Goal: Book appointment/travel/reservation

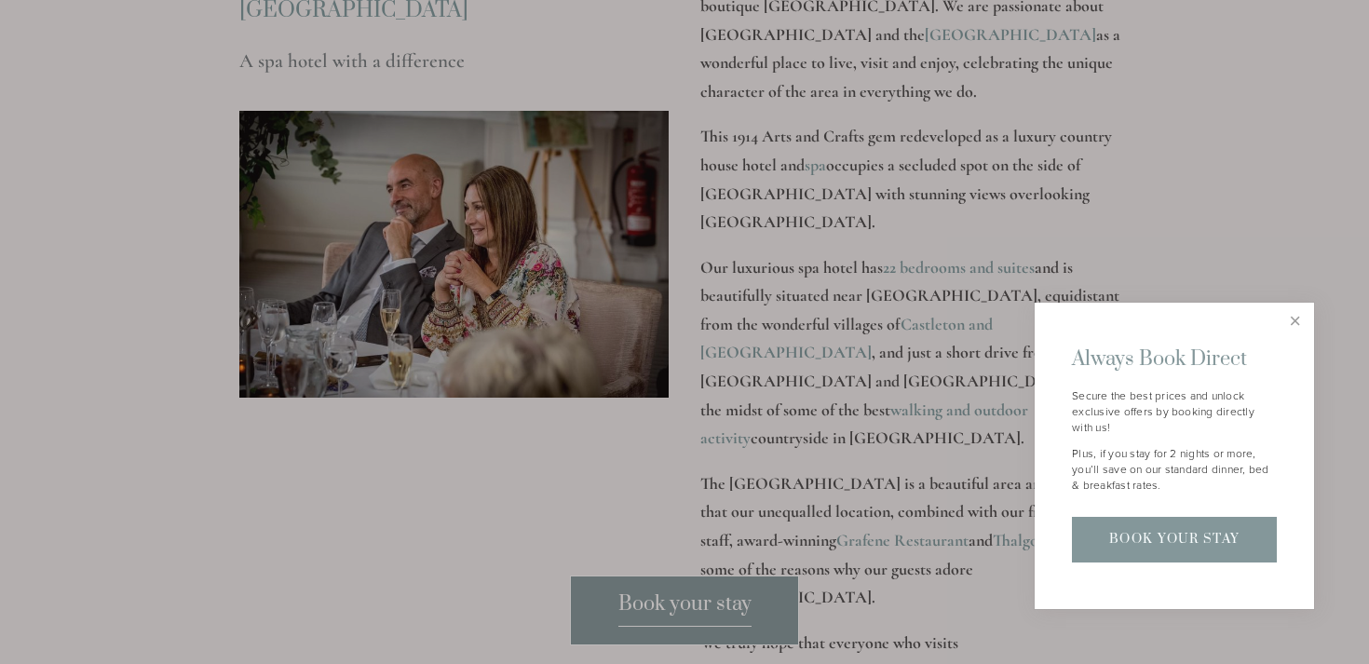
scroll to position [2455, 0]
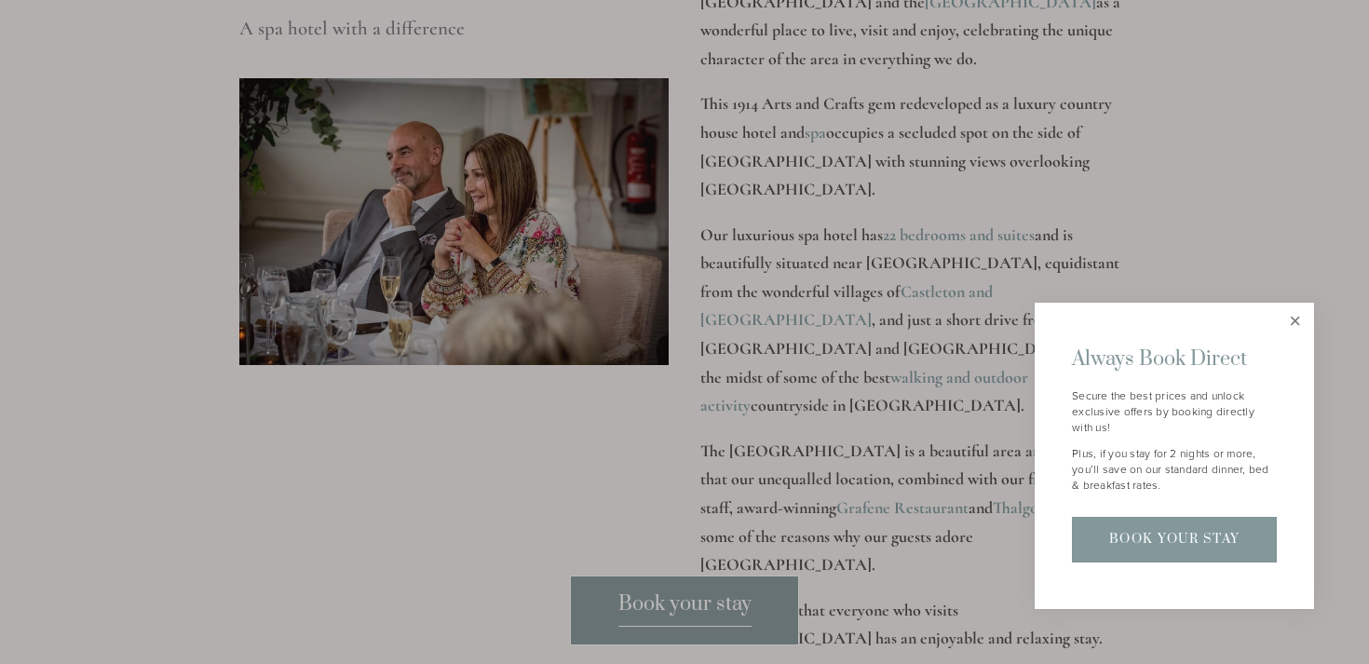
click at [1294, 323] on link "Close" at bounding box center [1294, 321] width 33 height 33
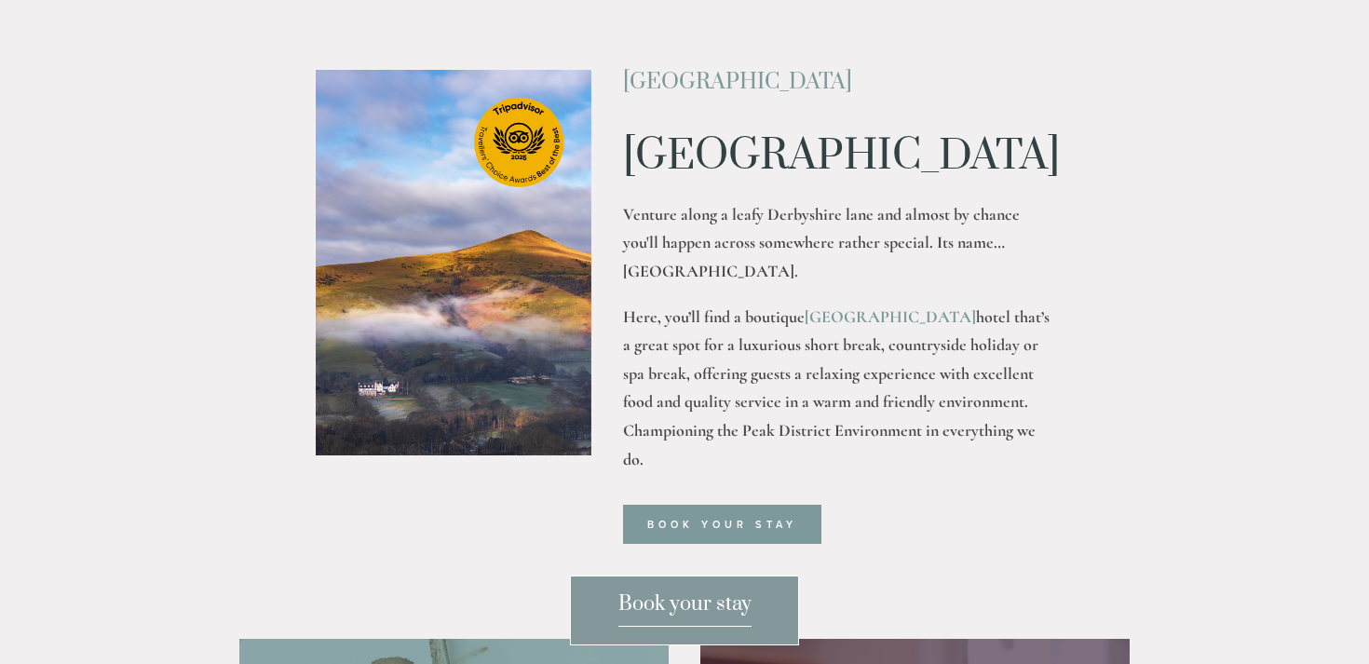
scroll to position [0, 0]
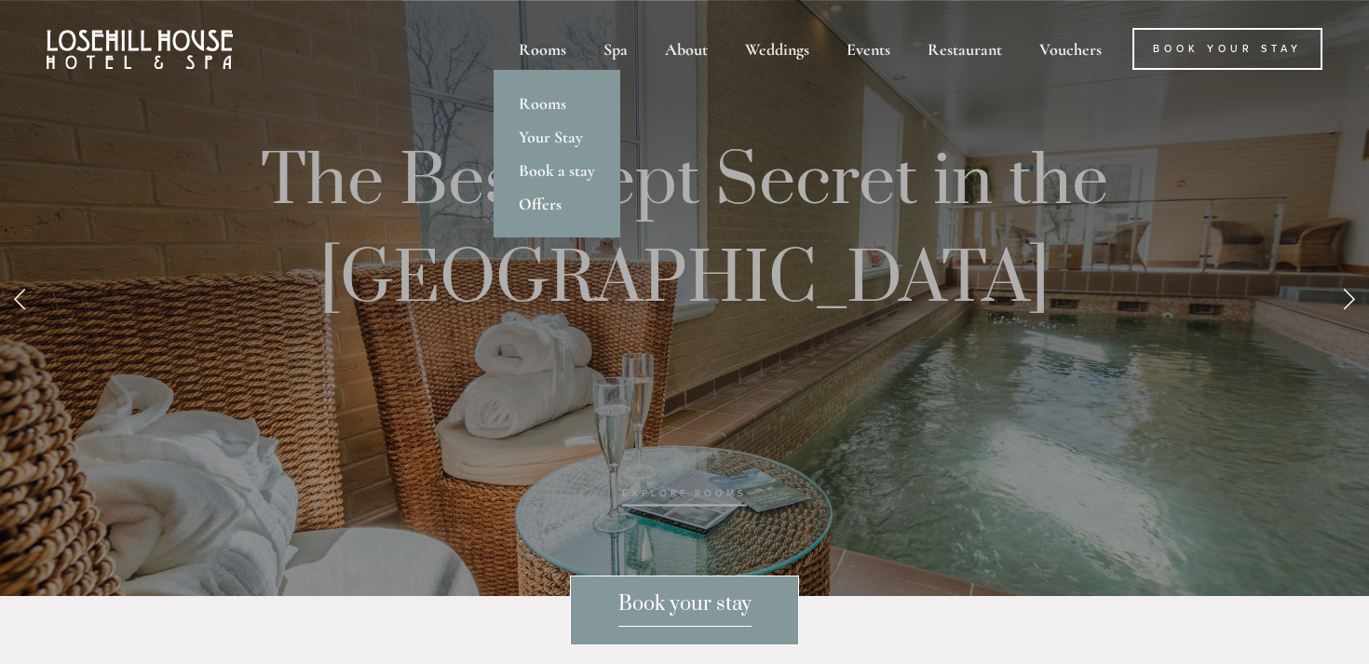
click at [541, 205] on link "Offers" at bounding box center [556, 204] width 127 height 34
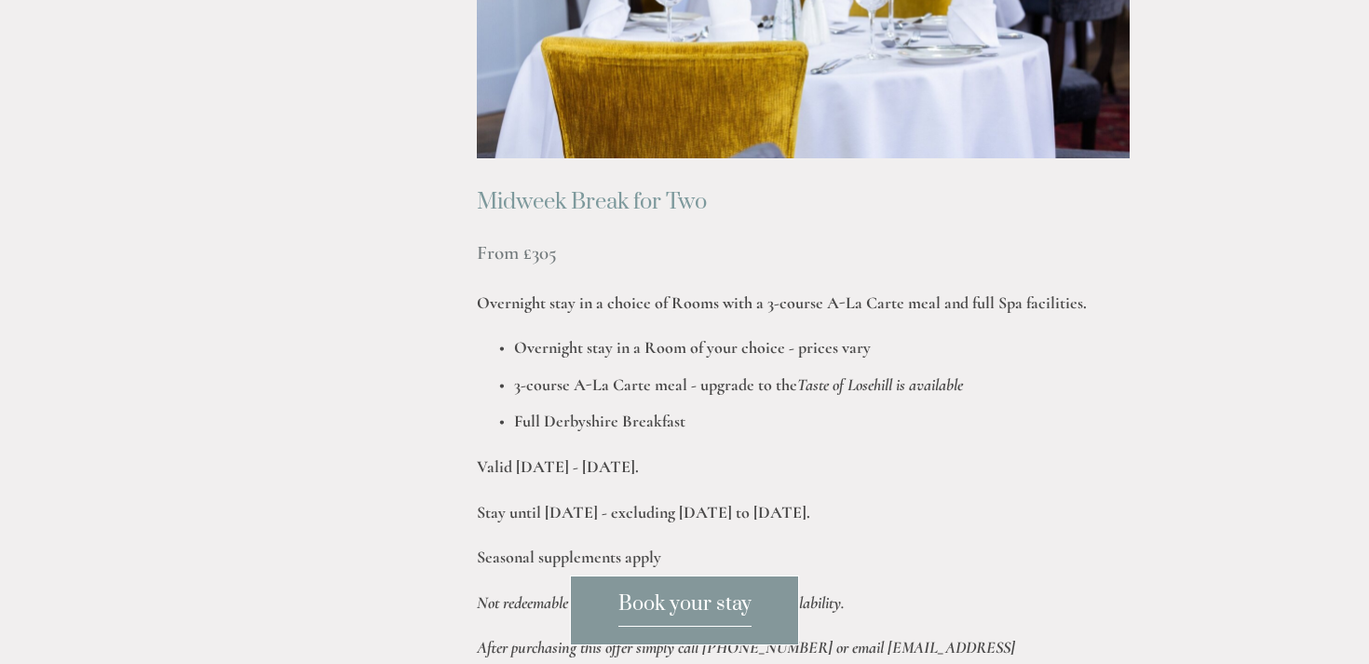
scroll to position [1136, 0]
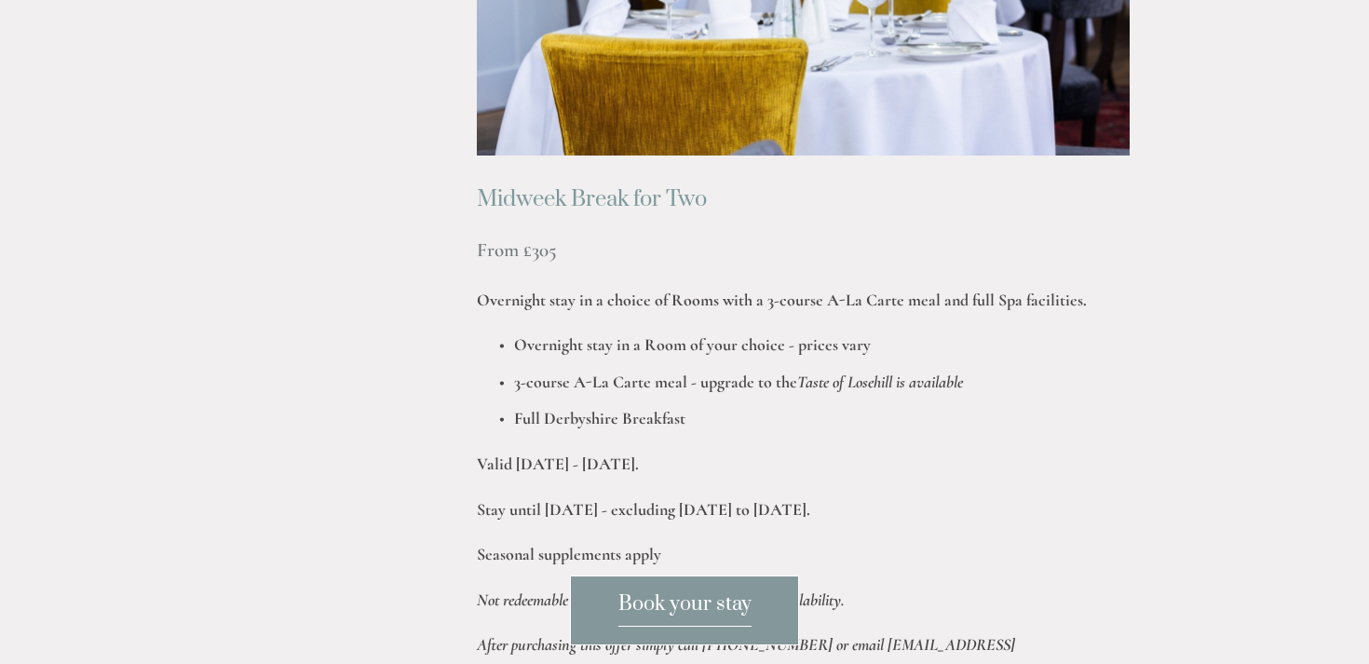
click at [732, 607] on span "Book your stay" at bounding box center [684, 608] width 133 height 35
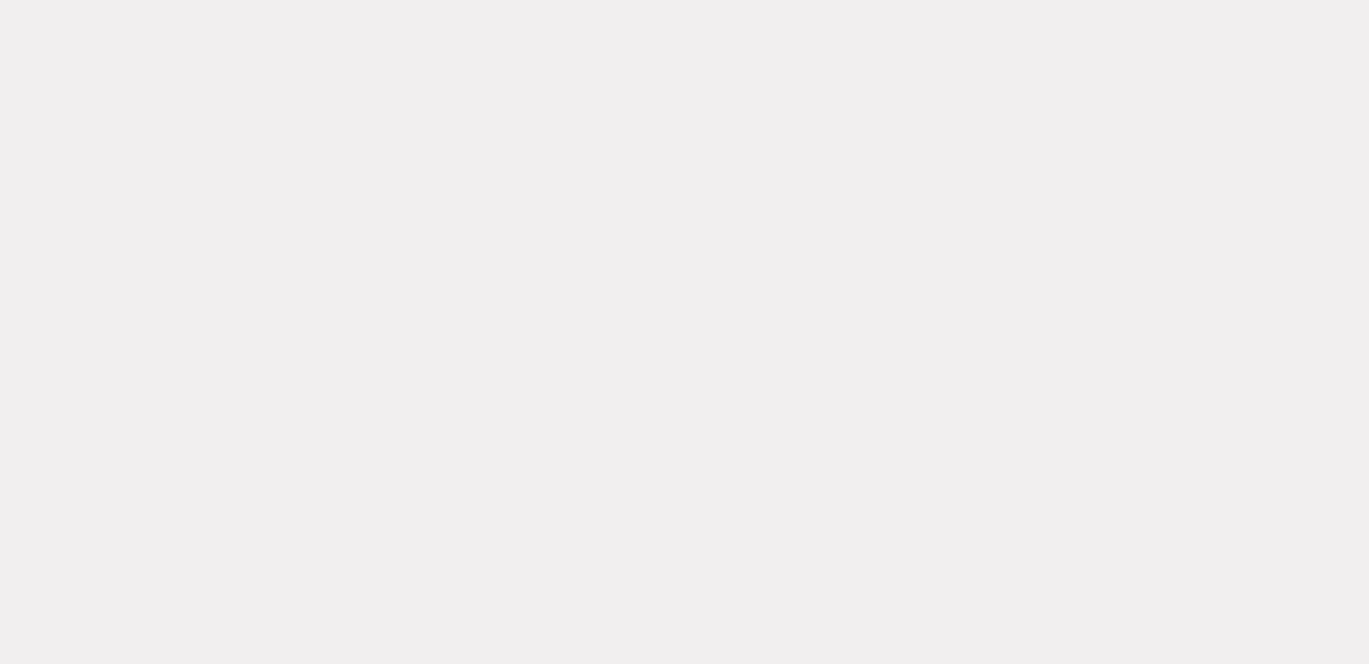
scroll to position [1622, 0]
